Goal: Navigation & Orientation: Find specific page/section

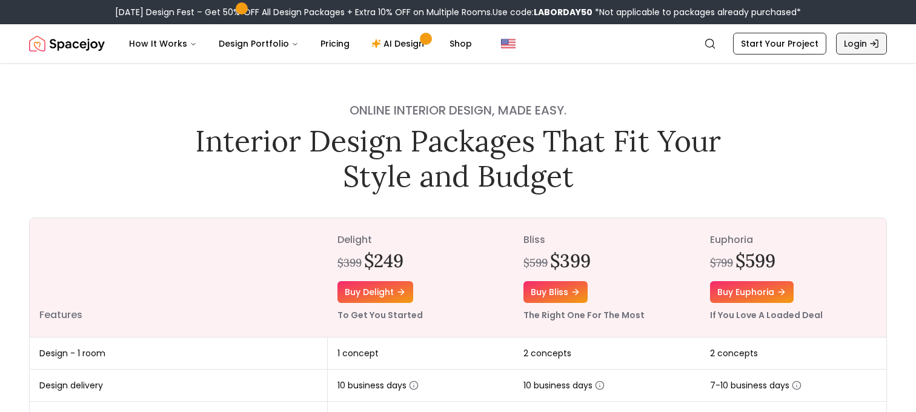
click at [858, 45] on link "Login" at bounding box center [861, 44] width 51 height 22
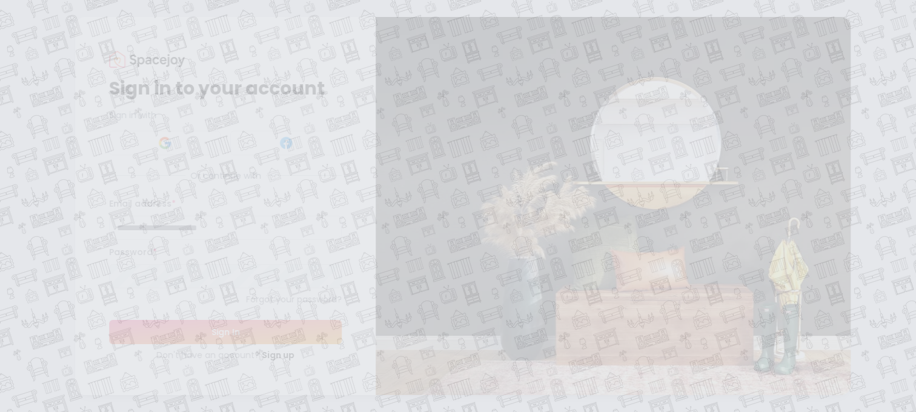
type input "**********"
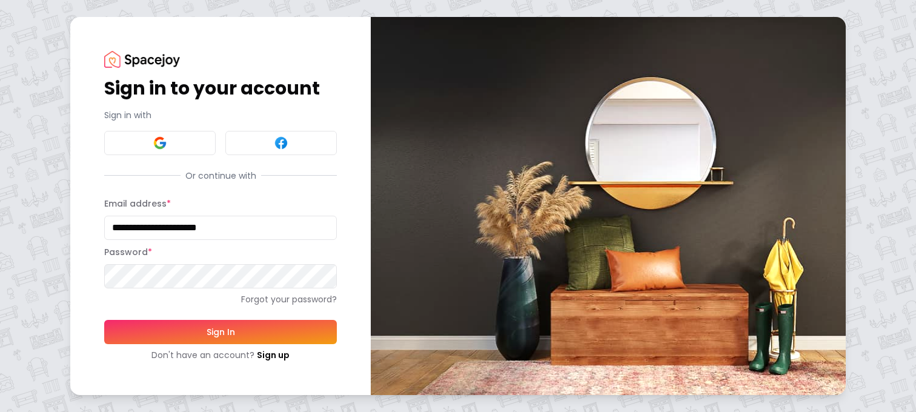
click at [241, 328] on button "Sign In" at bounding box center [220, 332] width 233 height 24
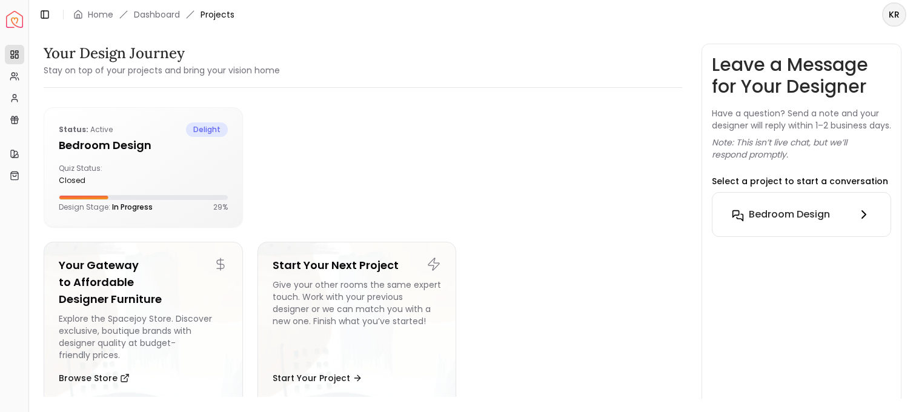
click at [751, 222] on h6 "Bedroom Design" at bounding box center [789, 214] width 81 height 15
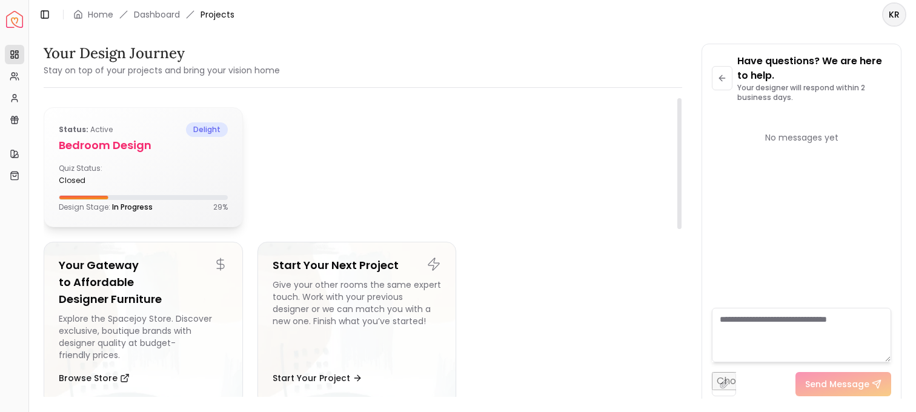
click at [105, 144] on h5 "Bedroom Design" at bounding box center [143, 145] width 169 height 17
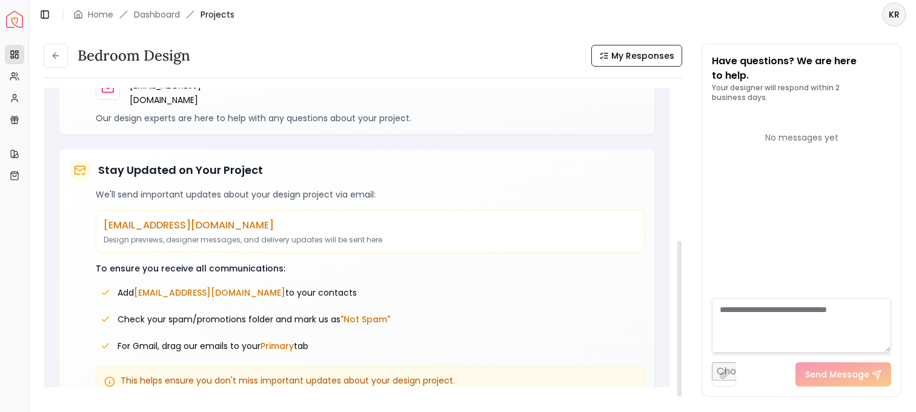
scroll to position [293, 0]
